Goal: Transaction & Acquisition: Download file/media

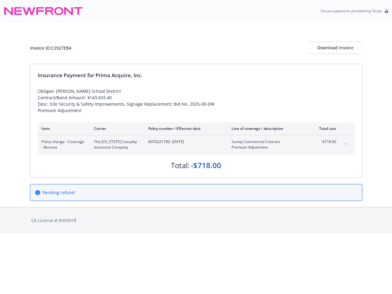
click at [196, 117] on div "Insurance Payment for Prima Acquire, Inc. Obligee: [PERSON_NAME] School Distric…" at bounding box center [196, 121] width 332 height 114
click at [336, 48] on div "Download Invoice" at bounding box center [336, 48] width 54 height 12
